Goal: Information Seeking & Learning: Learn about a topic

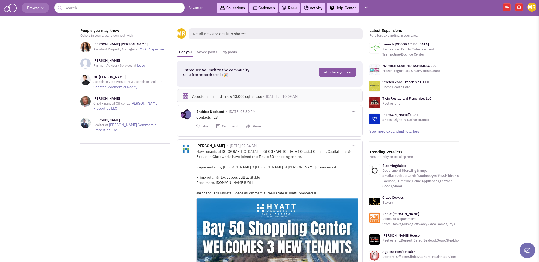
click at [44, 7] on button "Browse" at bounding box center [36, 8] width 28 height 10
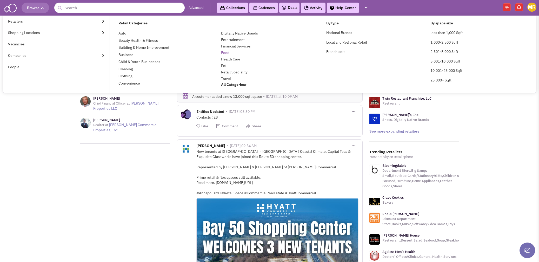
click at [223, 52] on link "Food" at bounding box center [225, 52] width 8 height 5
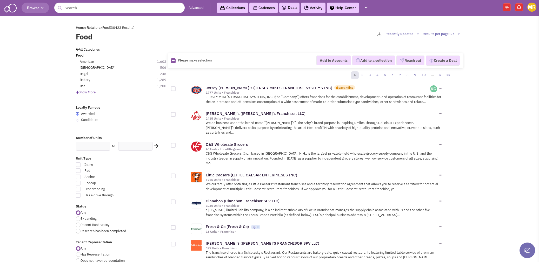
click at [97, 94] on div "Show More" at bounding box center [121, 92] width 99 height 5
click at [80, 93] on span "Show More" at bounding box center [86, 92] width 20 height 4
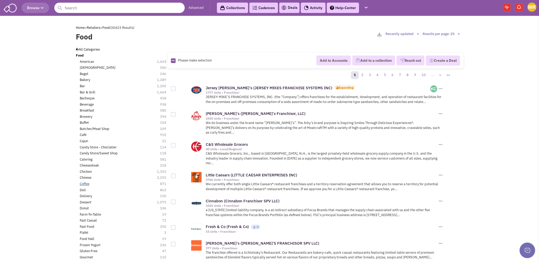
click at [84, 184] on link "Coffee" at bounding box center [85, 184] width 10 height 5
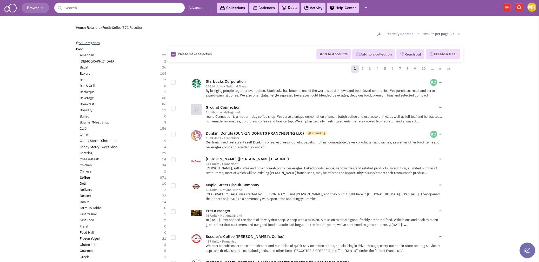
click at [78, 41] on icon at bounding box center [77, 42] width 3 height 3
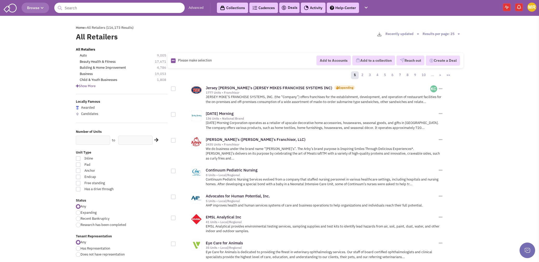
click at [90, 90] on div "All Retailers Auto 9,005 Beauty Health & Fitness 17,671 Building & Home Improve…" at bounding box center [122, 70] width 92 height 47
click at [90, 87] on span "Show More" at bounding box center [86, 86] width 20 height 4
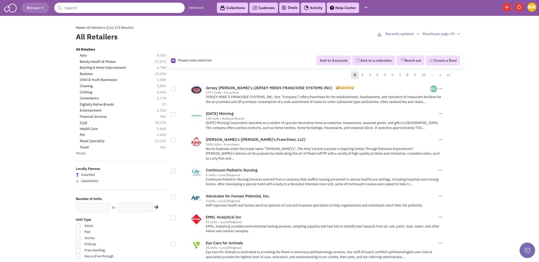
click at [85, 123] on link "Food" at bounding box center [84, 122] width 8 height 5
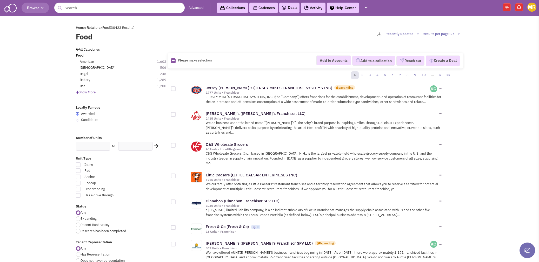
click at [93, 93] on span "Show More" at bounding box center [86, 92] width 20 height 4
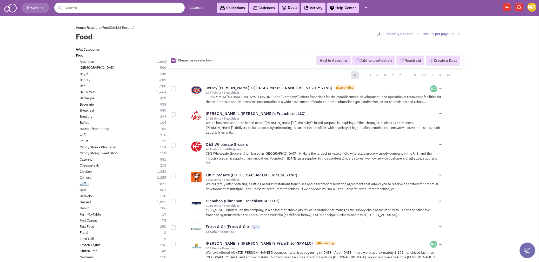
click at [83, 184] on link "Coffee" at bounding box center [85, 184] width 10 height 5
